Goal: Find specific page/section: Find specific page/section

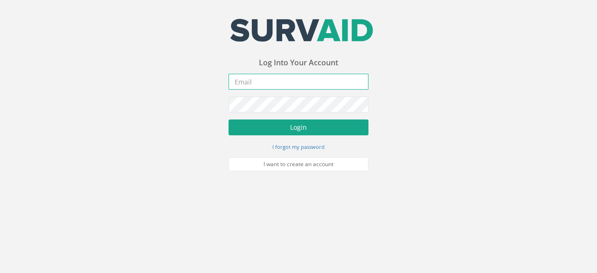
type input "[PERSON_NAME][EMAIL_ADDRESS][PERSON_NAME][DOMAIN_NAME]"
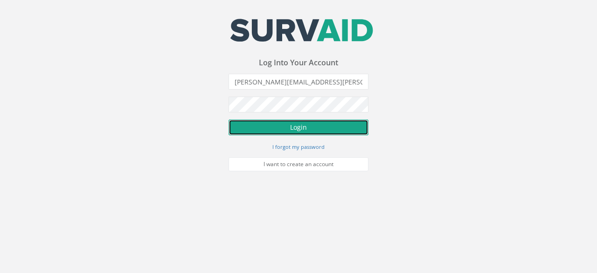
click at [314, 127] on button "Login" at bounding box center [299, 127] width 140 height 16
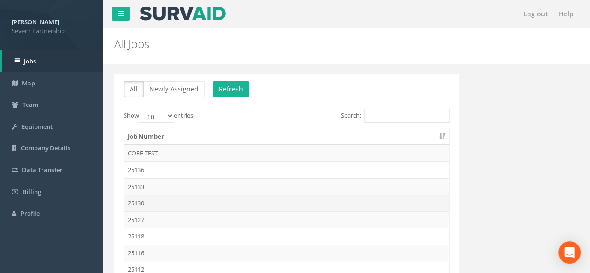
click at [147, 196] on td "25130" at bounding box center [286, 203] width 325 height 17
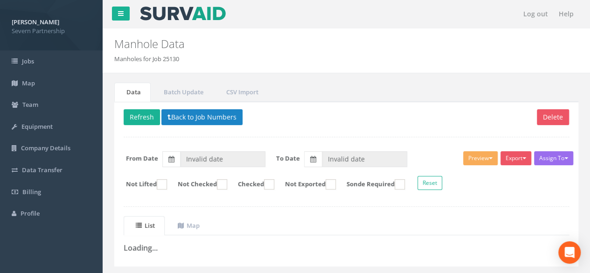
type input "[DATE]"
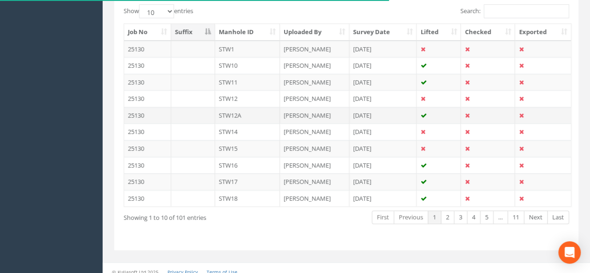
scroll to position [243, 0]
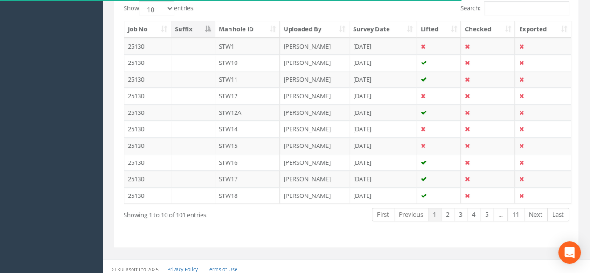
click at [255, 28] on th "Manhole ID" at bounding box center [247, 29] width 65 height 17
click at [537, 210] on link "Next" at bounding box center [536, 215] width 24 height 14
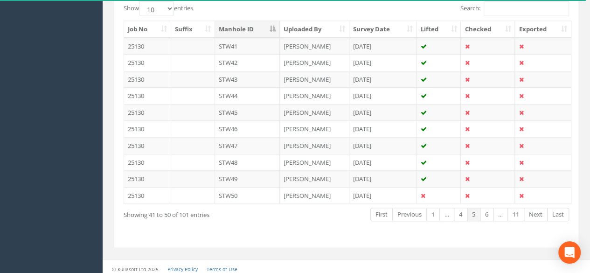
click at [537, 210] on link "Next" at bounding box center [536, 215] width 24 height 14
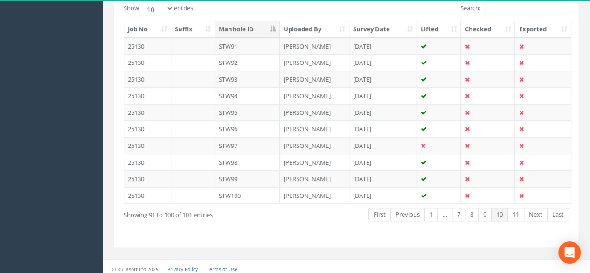
click at [537, 210] on link "Next" at bounding box center [536, 215] width 24 height 14
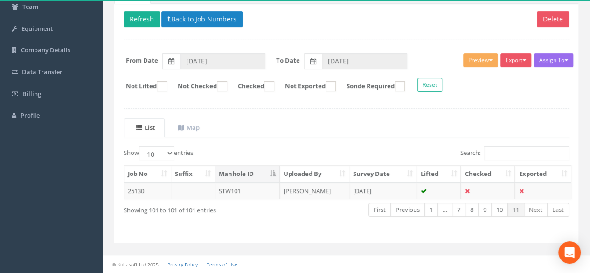
scroll to position [95, 0]
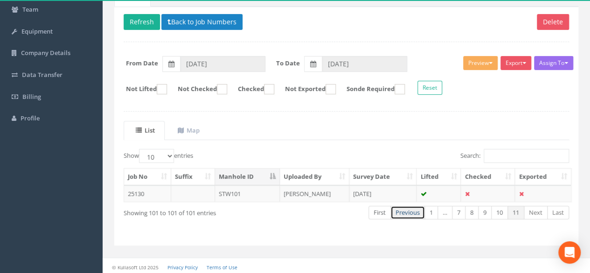
click at [407, 207] on link "Previous" at bounding box center [408, 213] width 35 height 14
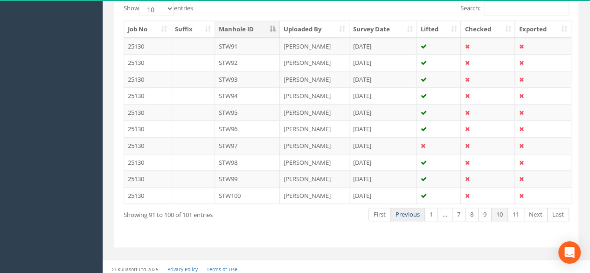
click at [411, 209] on link "Previous" at bounding box center [408, 215] width 35 height 14
click at [411, 209] on link "Previous" at bounding box center [409, 215] width 35 height 14
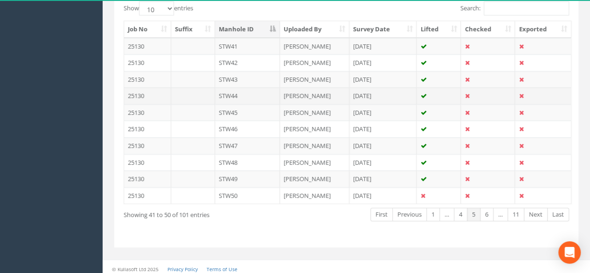
click at [280, 98] on td "STW44" at bounding box center [247, 95] width 65 height 17
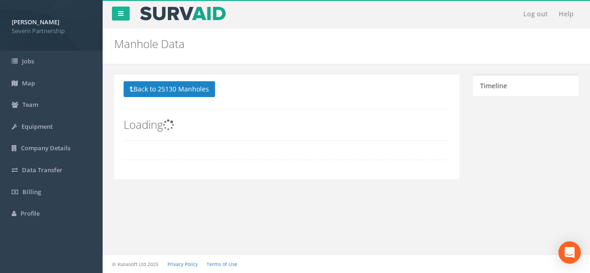
scroll to position [0, 0]
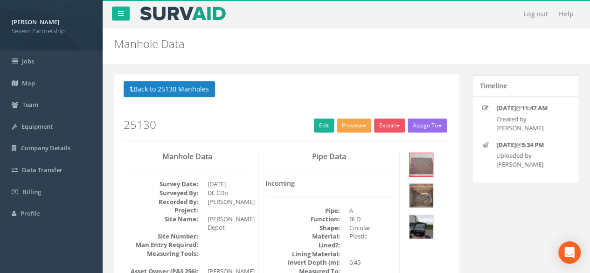
click at [353, 125] on button "Preview" at bounding box center [354, 126] width 35 height 14
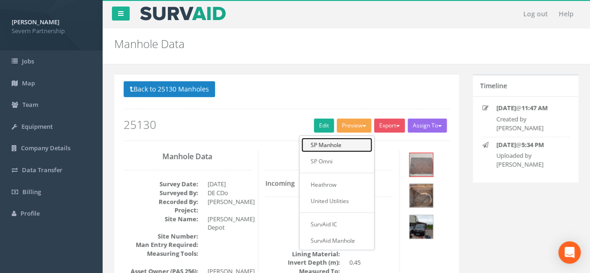
click at [351, 140] on link "SP Manhole" at bounding box center [336, 145] width 71 height 14
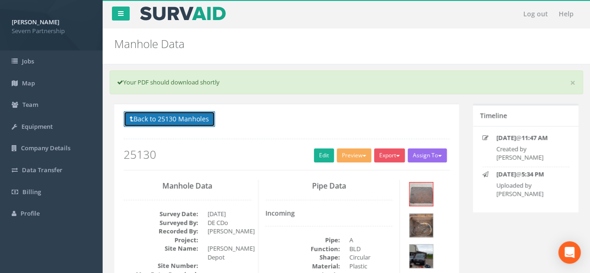
click at [205, 123] on button "Back to 25130 Manholes" at bounding box center [169, 119] width 91 height 16
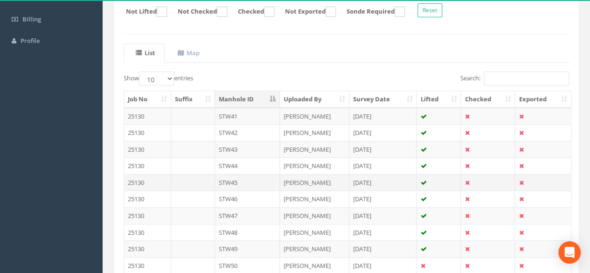
scroll to position [187, 0]
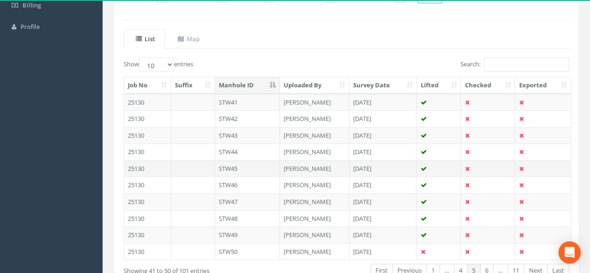
click at [269, 166] on td "STW45" at bounding box center [247, 168] width 65 height 17
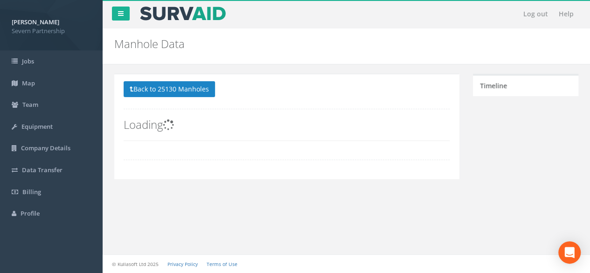
scroll to position [0, 0]
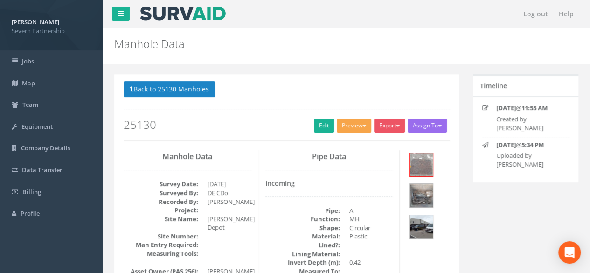
click at [347, 121] on button "Preview" at bounding box center [354, 126] width 35 height 14
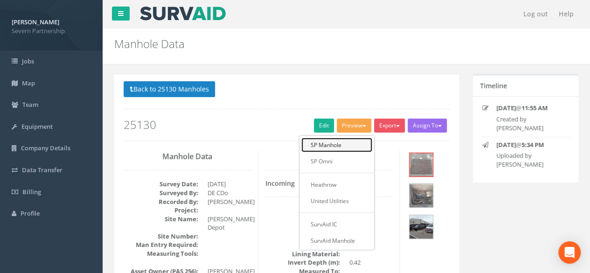
click at [342, 143] on link "SP Manhole" at bounding box center [336, 145] width 71 height 14
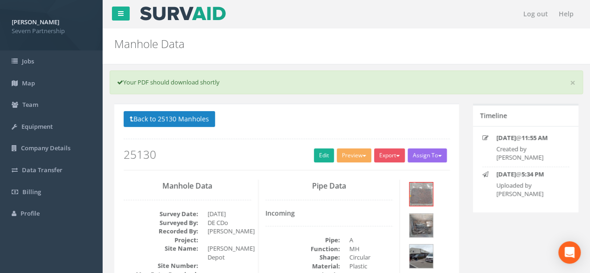
click at [419, 82] on div "× Your PDF should download shortly" at bounding box center [347, 82] width 474 height 24
click at [347, 151] on button "Preview" at bounding box center [354, 155] width 35 height 14
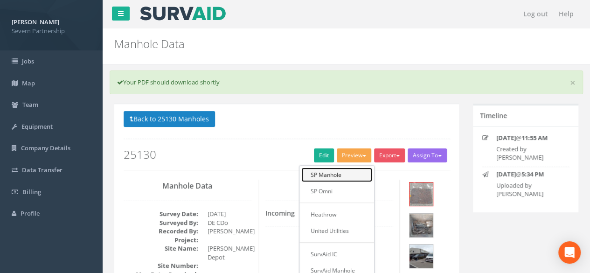
click at [323, 173] on link "SP Manhole" at bounding box center [336, 175] width 71 height 14
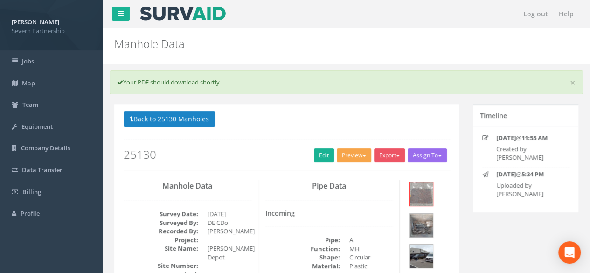
click at [343, 153] on button "Preview" at bounding box center [354, 155] width 35 height 14
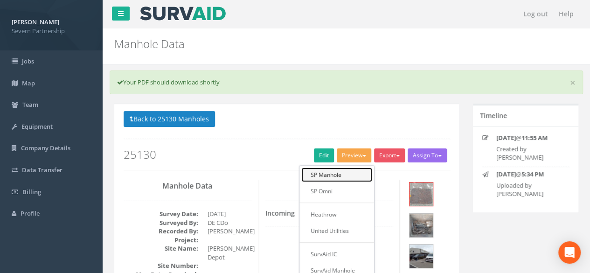
click at [326, 175] on link "SP Manhole" at bounding box center [336, 175] width 71 height 14
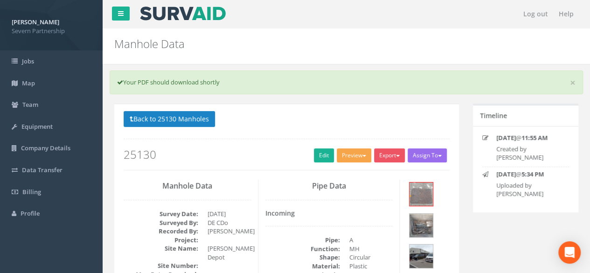
click at [356, 153] on button "Preview" at bounding box center [354, 155] width 35 height 14
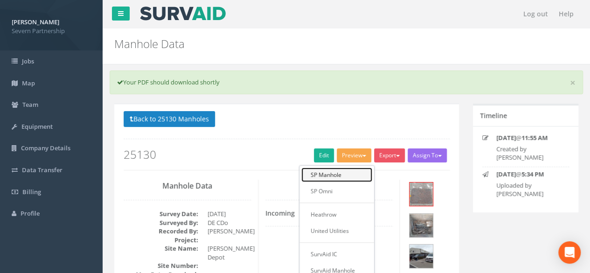
click at [335, 171] on link "SP Manhole" at bounding box center [336, 175] width 71 height 14
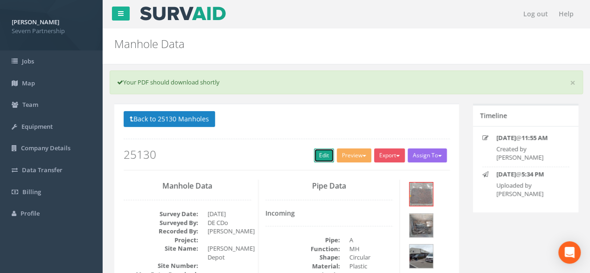
click at [324, 153] on link "Edit" at bounding box center [324, 155] width 20 height 14
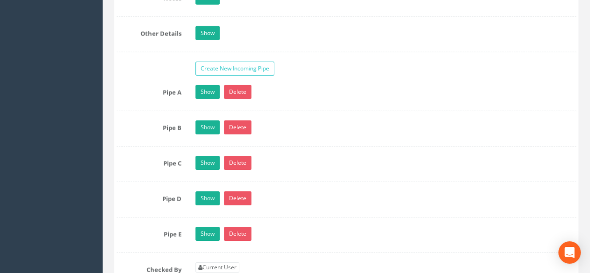
scroll to position [1540, 0]
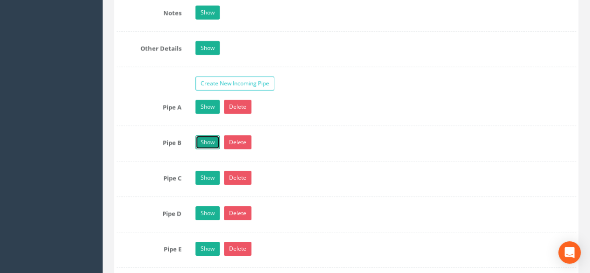
click at [207, 137] on link "Show" at bounding box center [208, 142] width 24 height 14
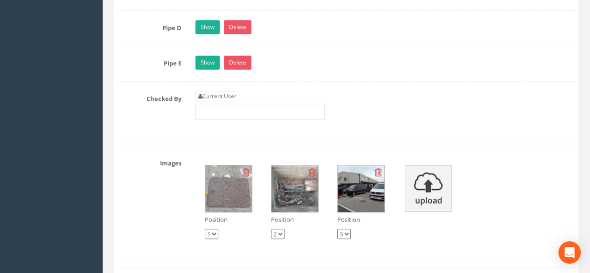
scroll to position [2333, 0]
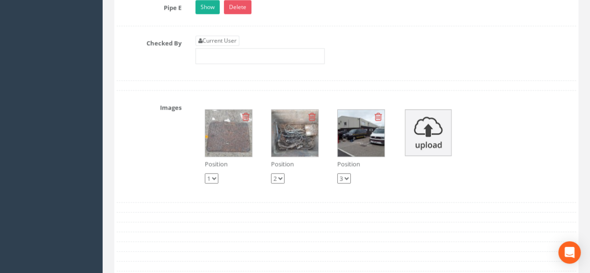
click at [288, 150] on img at bounding box center [295, 133] width 47 height 47
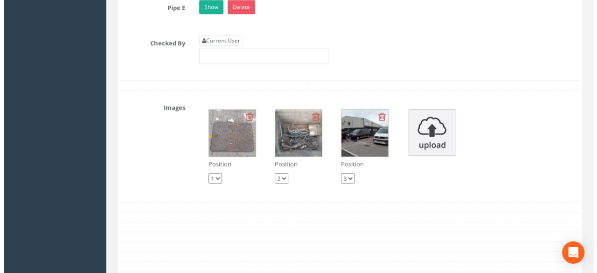
scroll to position [2319, 0]
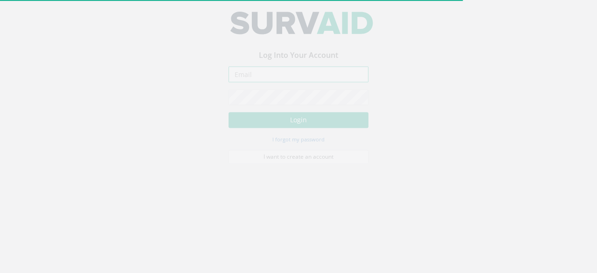
type input "[PERSON_NAME][EMAIL_ADDRESS][PERSON_NAME][DOMAIN_NAME]"
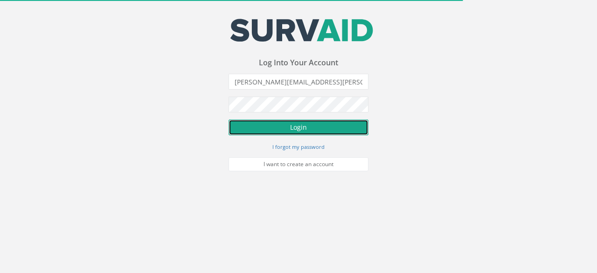
click at [307, 129] on button "Login" at bounding box center [299, 127] width 140 height 16
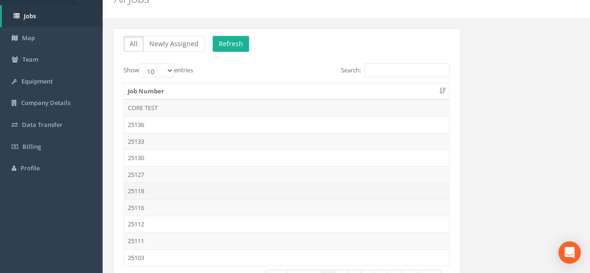
scroll to position [47, 0]
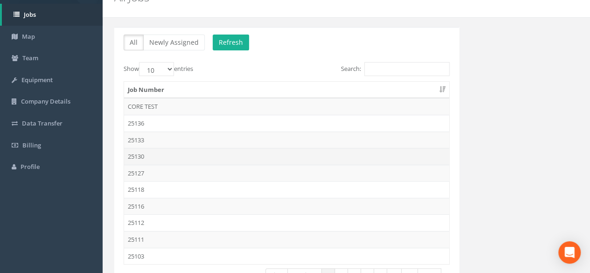
click at [169, 158] on td "25130" at bounding box center [286, 156] width 325 height 17
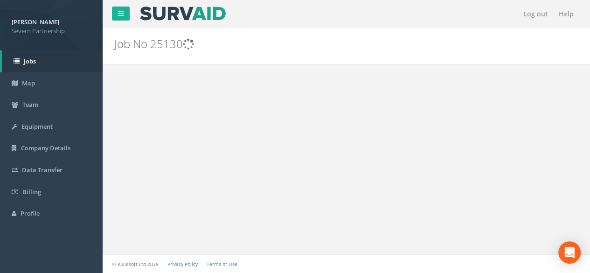
scroll to position [0, 0]
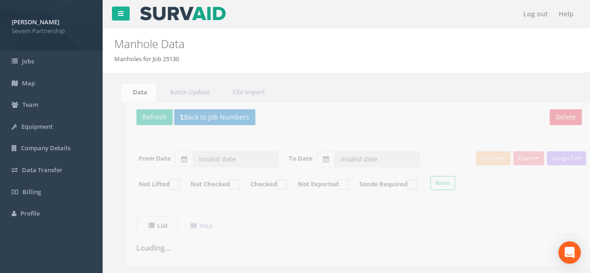
type input "[DATE]"
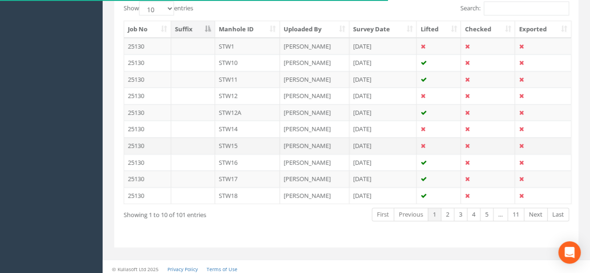
scroll to position [243, 0]
click at [243, 29] on th "Manhole ID" at bounding box center [247, 29] width 65 height 17
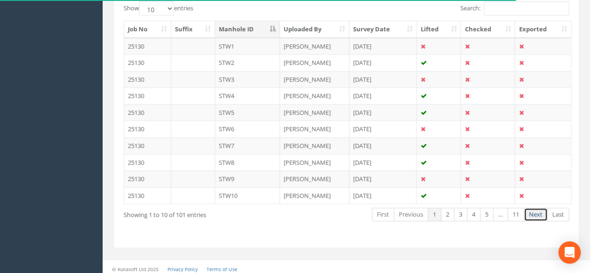
click at [533, 210] on link "Next" at bounding box center [536, 215] width 24 height 14
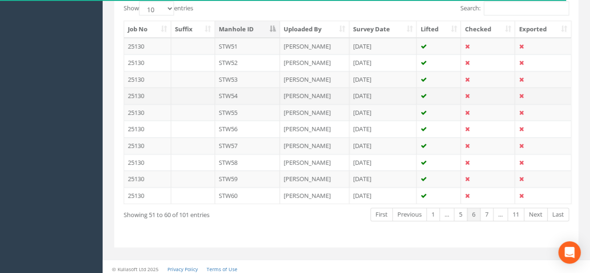
click at [234, 93] on td "STW54" at bounding box center [247, 95] width 65 height 17
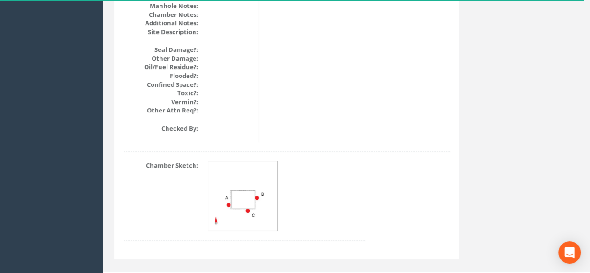
scroll to position [1174, 0]
